Goal: Answer question/provide support: Share knowledge or assist other users

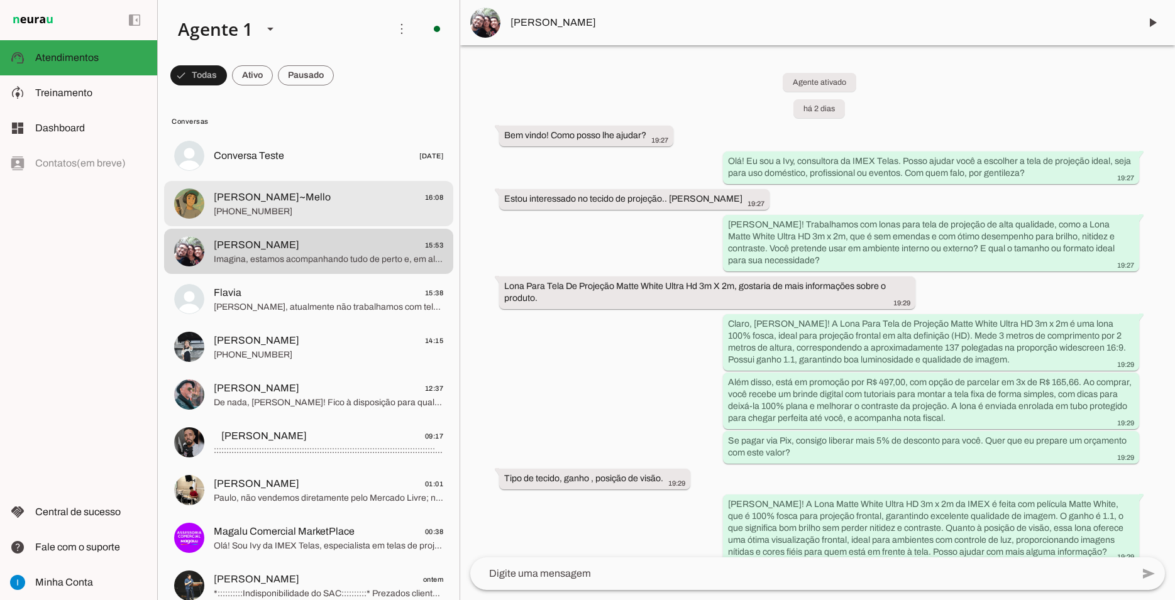
click at [282, 190] on span "[PERSON_NAME]~Mello 16:08" at bounding box center [328, 198] width 229 height 16
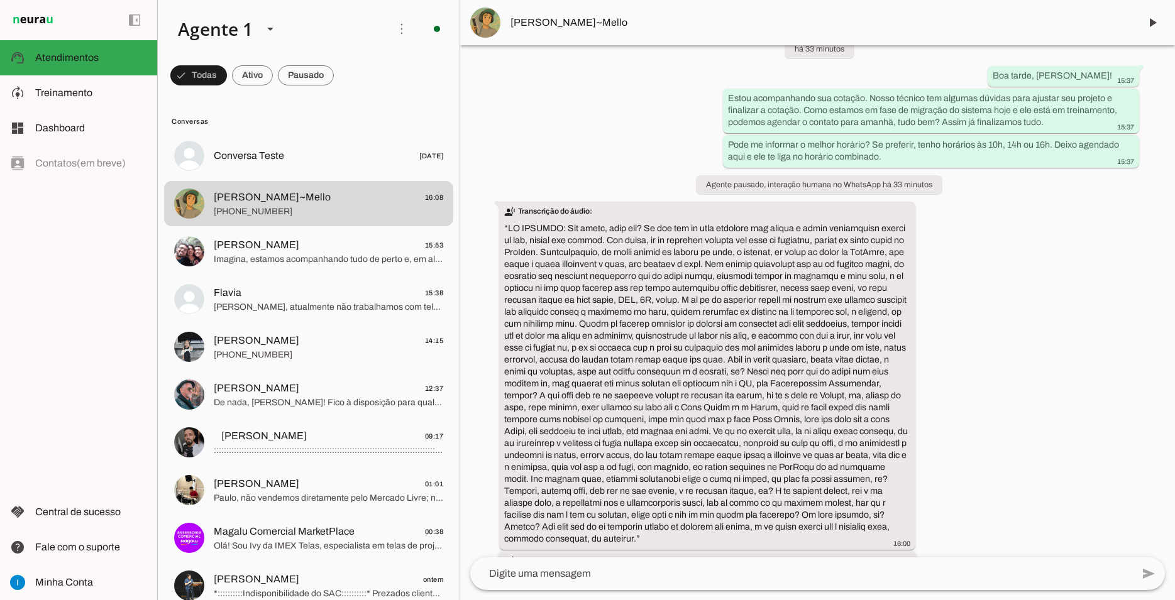
scroll to position [1638, 0]
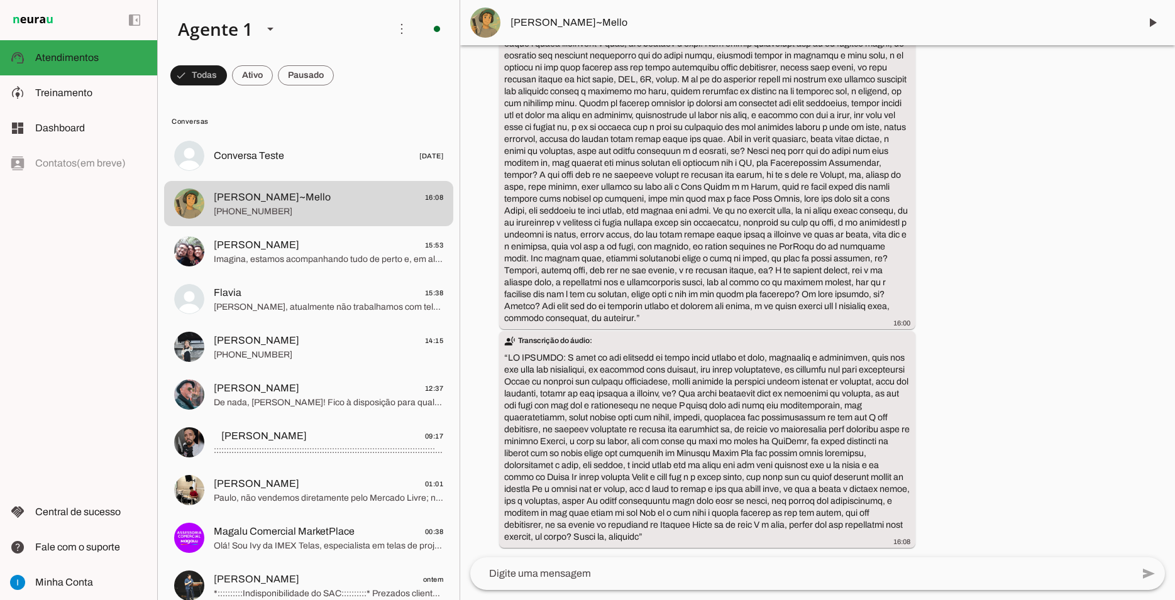
click at [696, 571] on textarea at bounding box center [801, 573] width 662 height 15
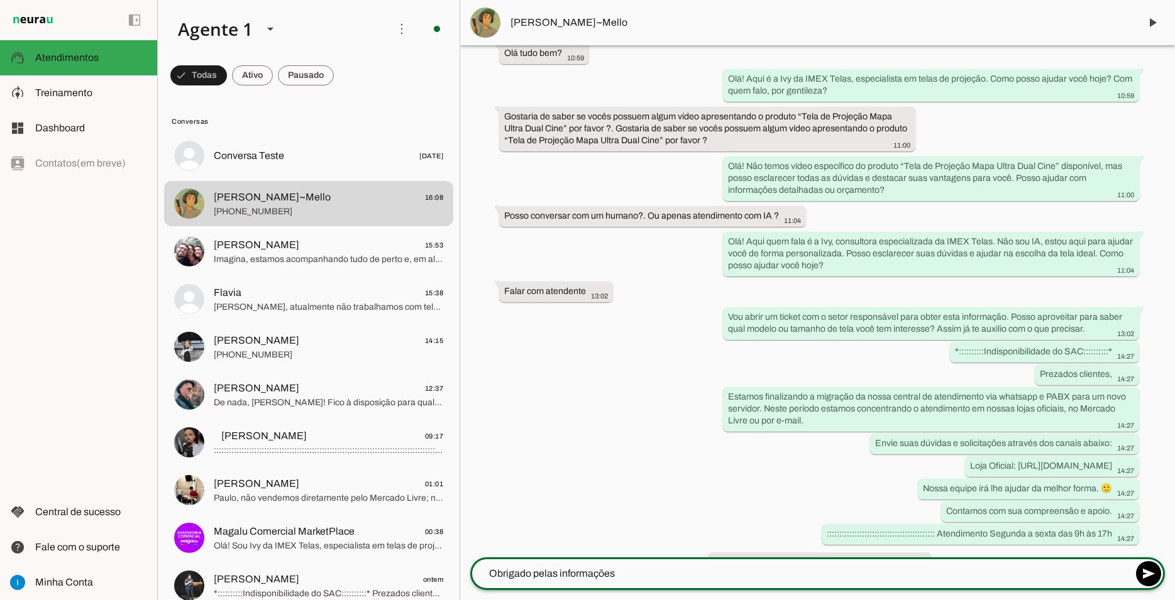
scroll to position [676, 0]
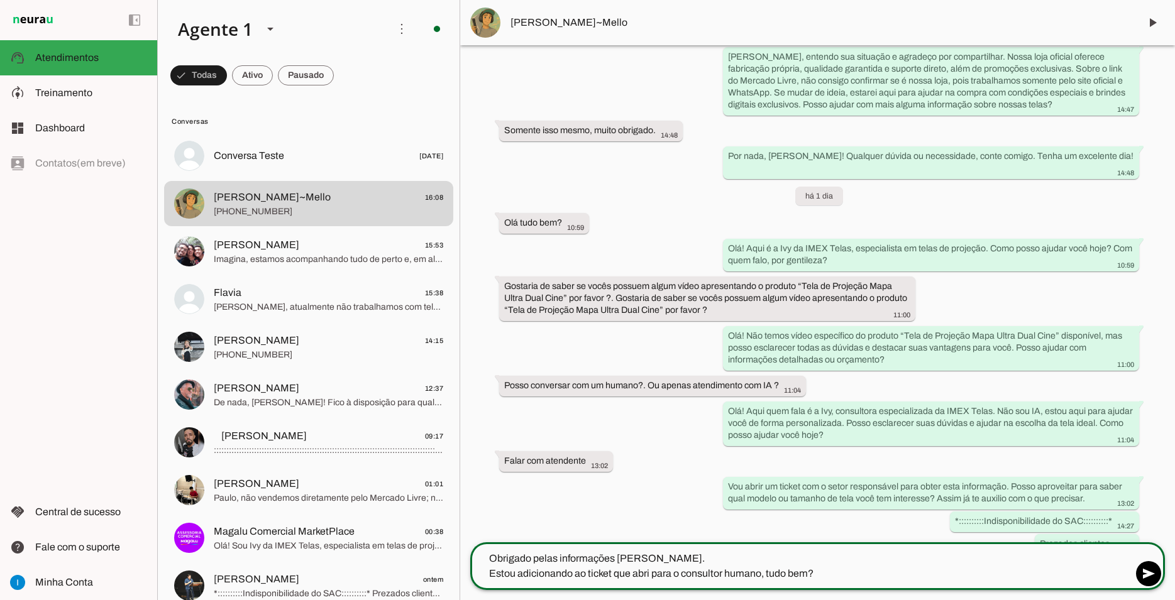
click at [765, 576] on textarea "Obrigado pelas informações [PERSON_NAME]. Estou adicionando ao ticket que abri …" at bounding box center [801, 566] width 662 height 30
click at [576, 573] on textarea "Obrigado pelas informações [PERSON_NAME]. Estou adicionando ao ticket que abri …" at bounding box center [801, 566] width 662 height 30
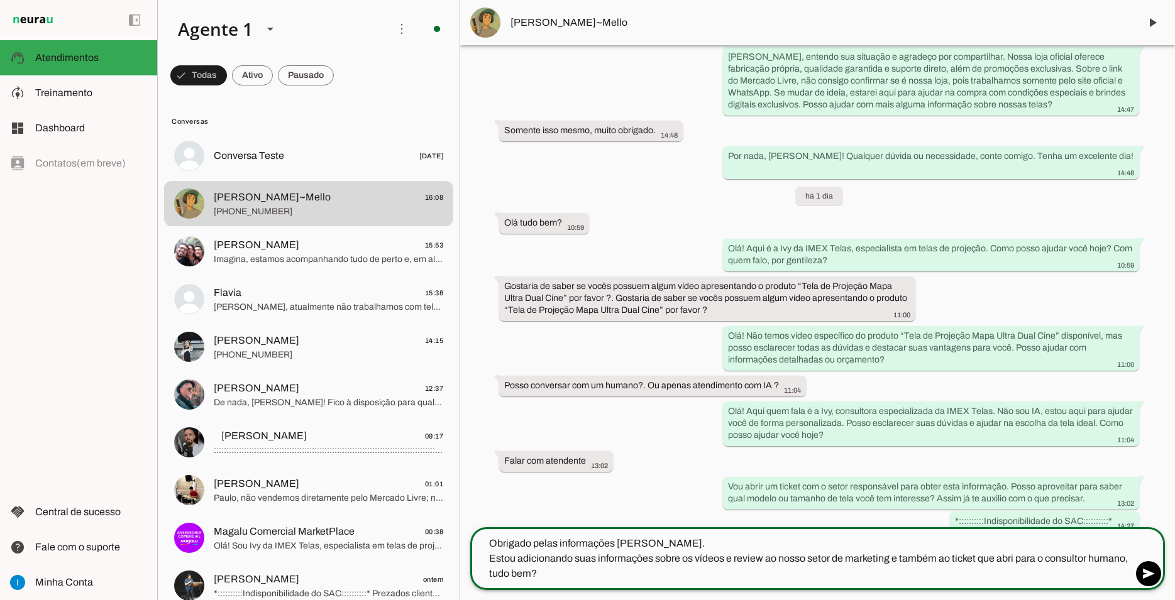
drag, startPoint x: 1020, startPoint y: 557, endPoint x: 1036, endPoint y: 559, distance: 16.4
click at [1036, 559] on textarea "Obrigado pelas informações [PERSON_NAME]. Estou adicionando suas informações so…" at bounding box center [801, 558] width 662 height 45
type textarea "Obrigado pelas informações [PERSON_NAME]. Estou adicionando suas informações so…"
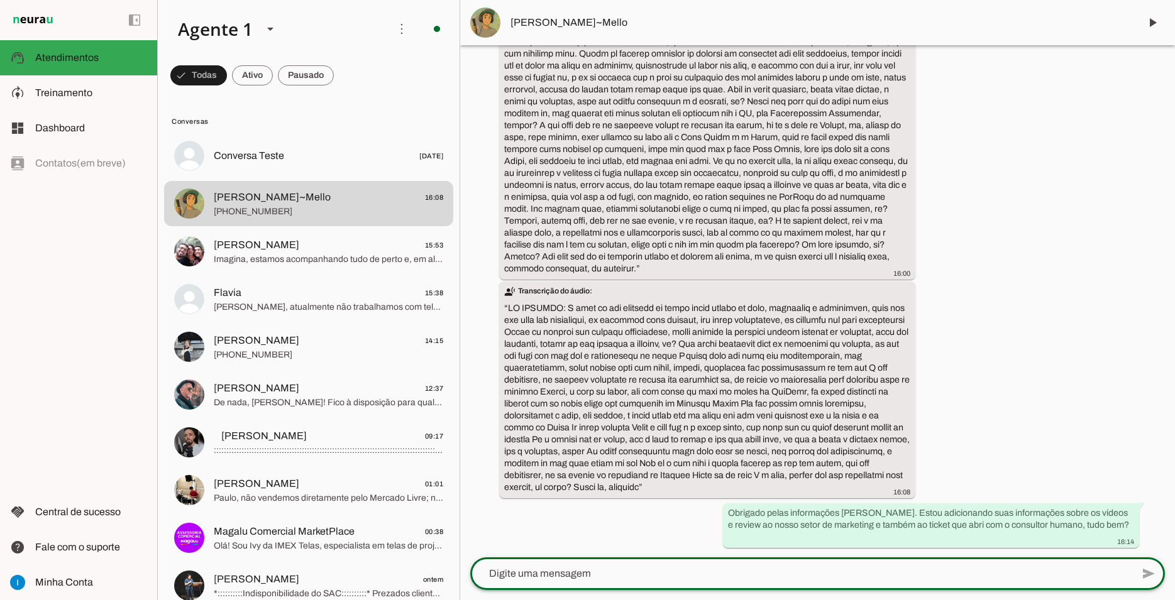
scroll to position [1675, 0]
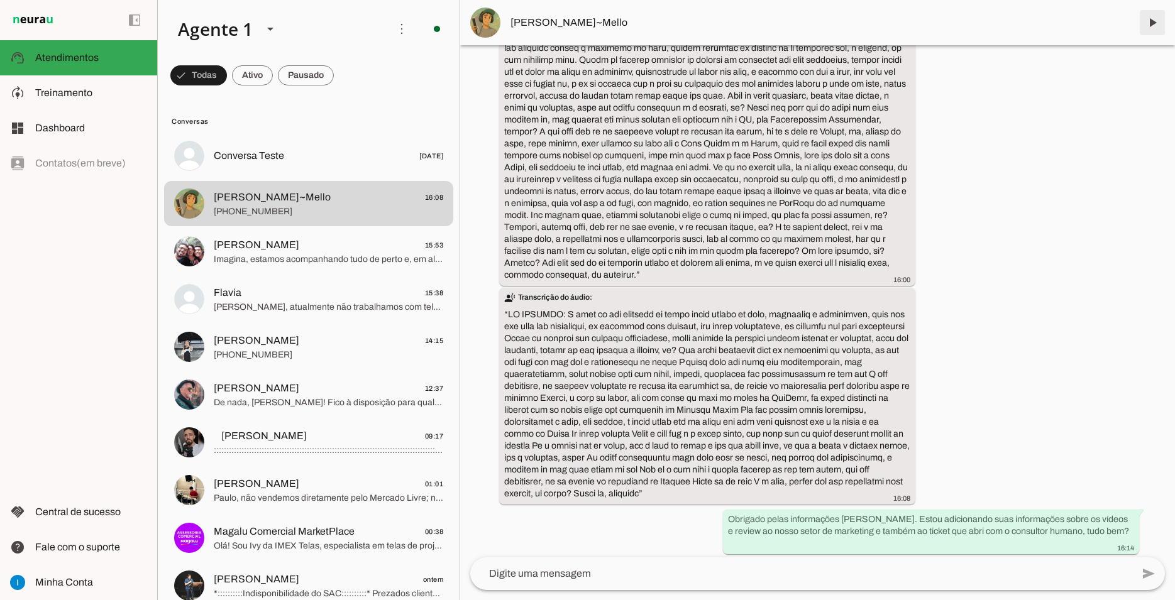
click at [1151, 24] on span at bounding box center [1152, 23] width 30 height 30
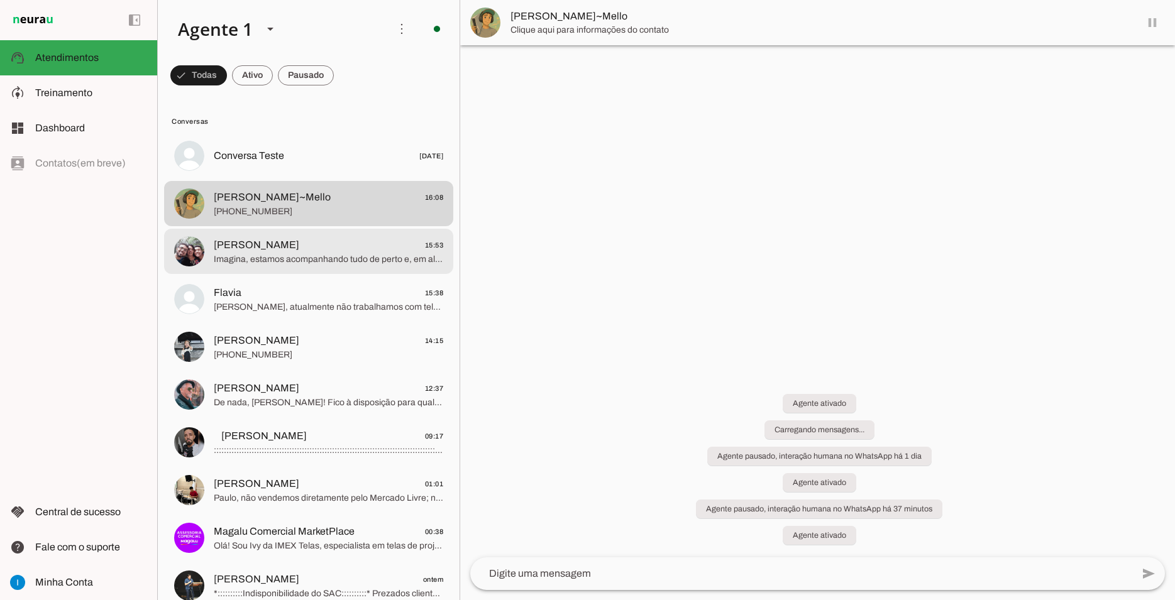
scroll to position [0, 0]
